Goal: Information Seeking & Learning: Learn about a topic

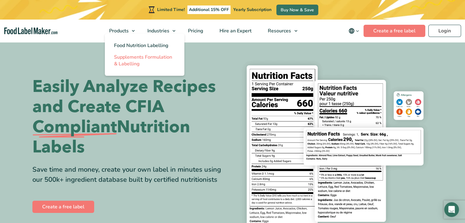
click at [130, 58] on span "Supplements Formulation & Labelling" at bounding box center [143, 60] width 58 height 13
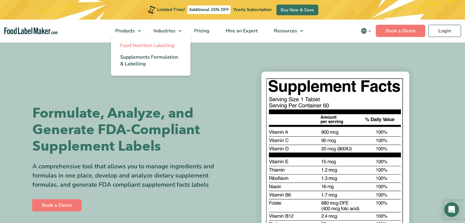
click at [139, 46] on span "Food Nutrition Labelling" at bounding box center [147, 45] width 54 height 7
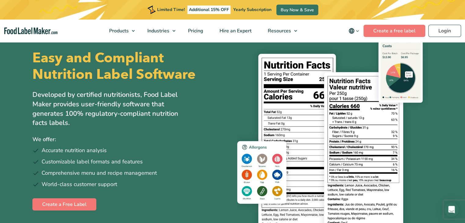
scroll to position [10, 0]
